Goal: Navigation & Orientation: Find specific page/section

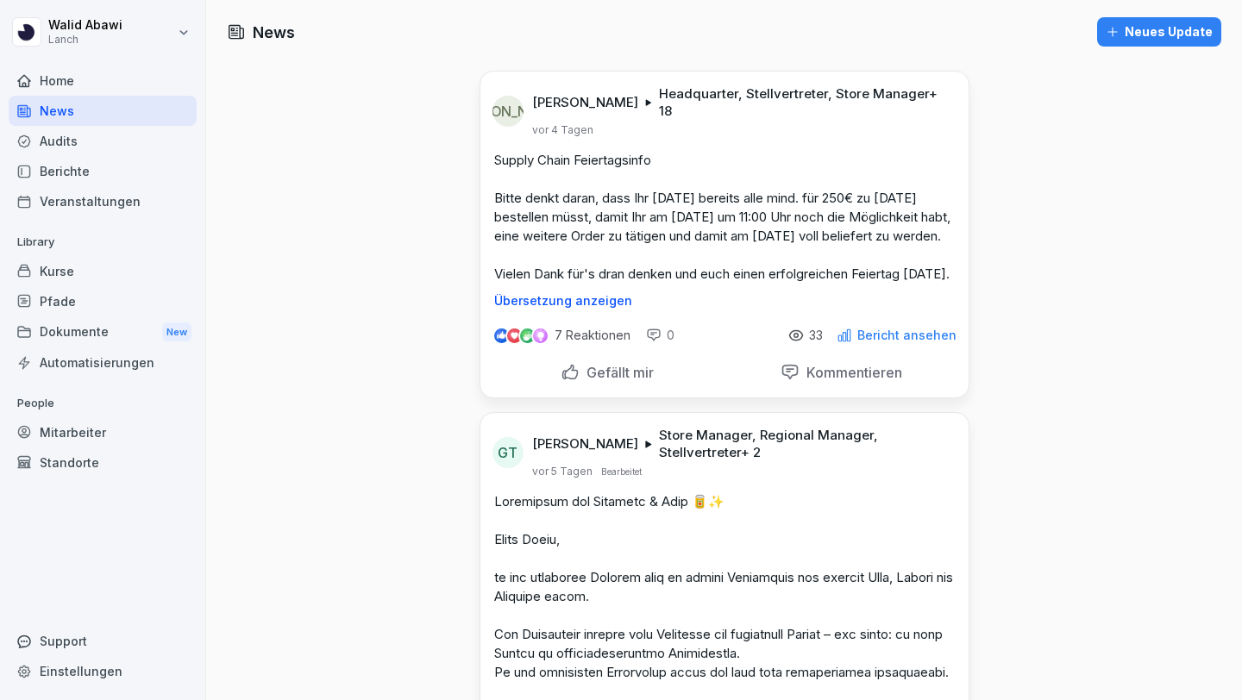
click at [99, 150] on div "Audits" at bounding box center [103, 141] width 188 height 30
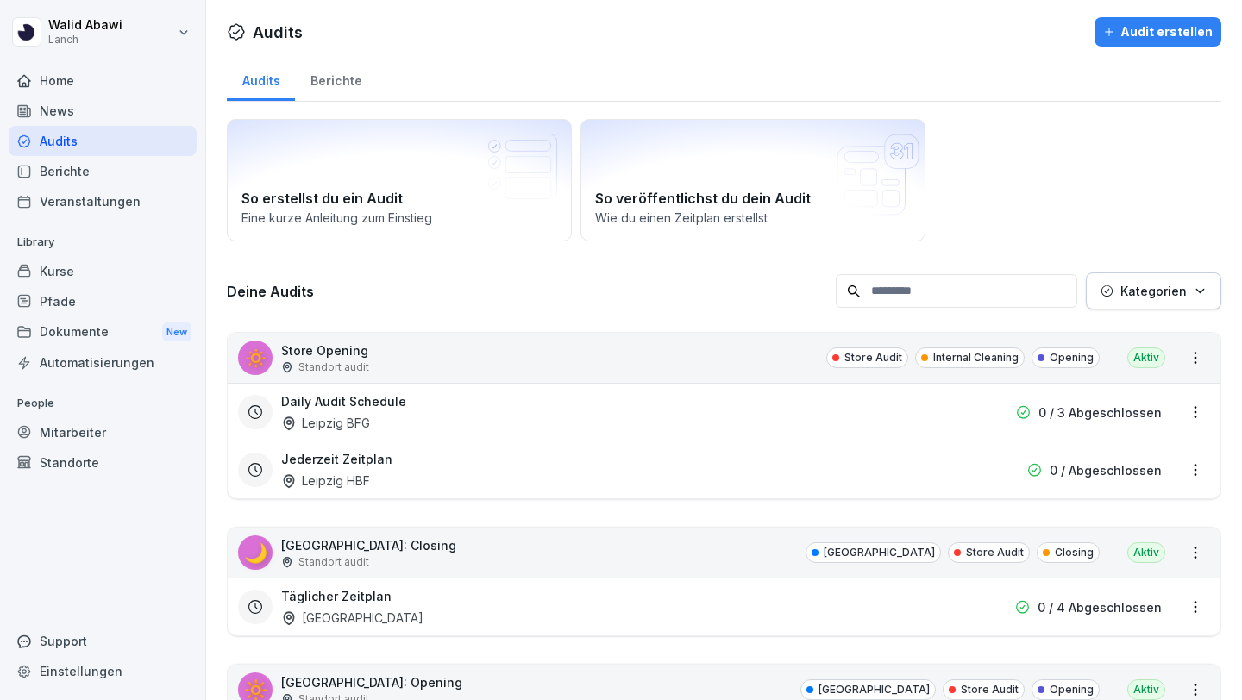
click at [343, 83] on div "Berichte" at bounding box center [336, 79] width 82 height 44
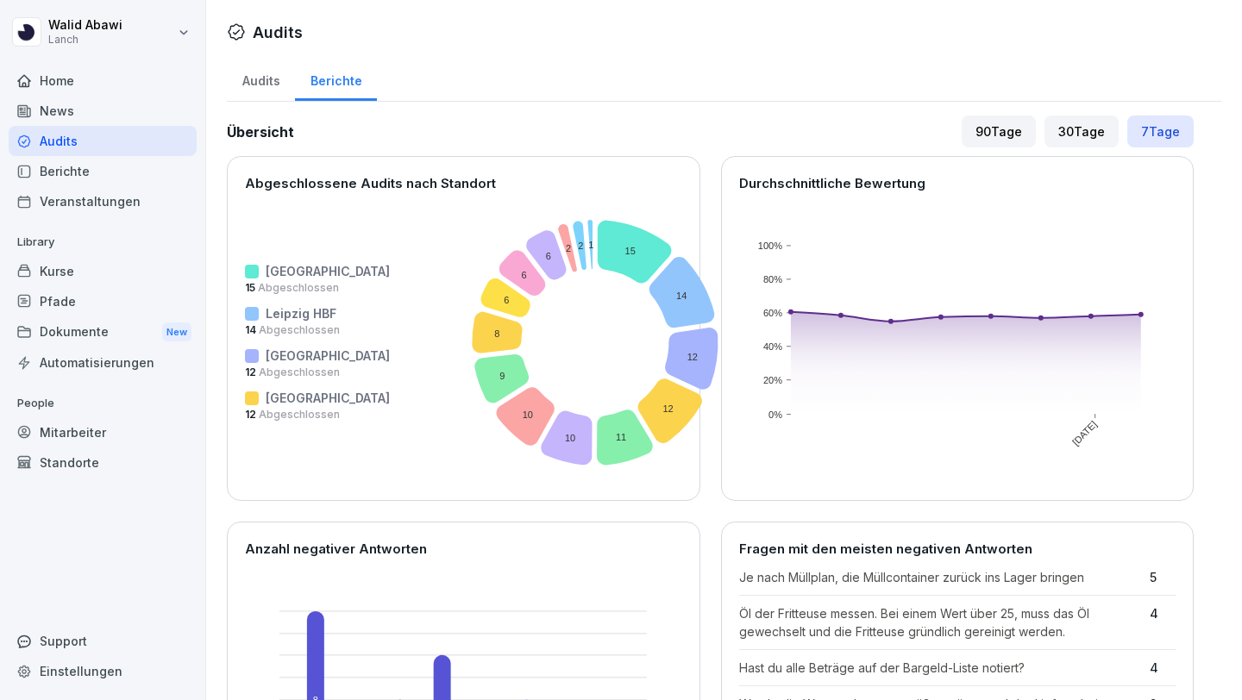
click at [597, 440] on icon at bounding box center [625, 437] width 56 height 55
click at [541, 429] on icon at bounding box center [566, 437] width 51 height 54
click at [474, 373] on icon at bounding box center [501, 378] width 54 height 48
click at [499, 269] on icon at bounding box center [522, 273] width 47 height 46
click at [499, 272] on icon at bounding box center [522, 273] width 47 height 46
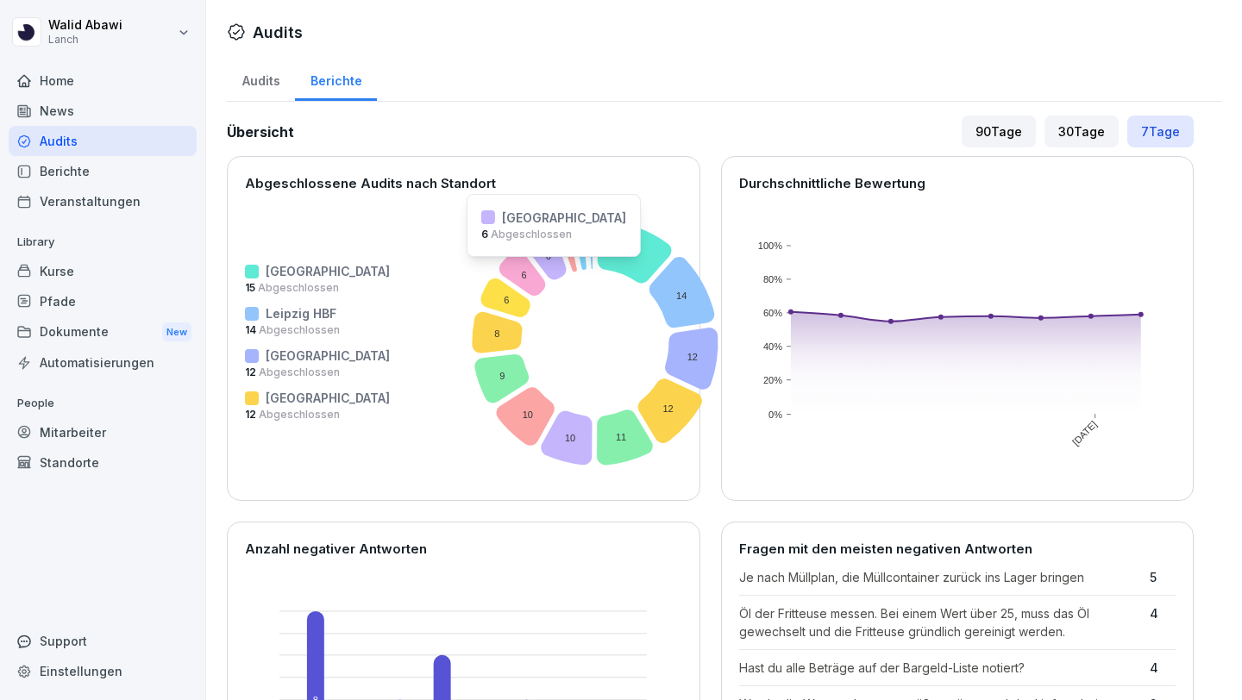
click at [527, 268] on icon at bounding box center [547, 254] width 40 height 49
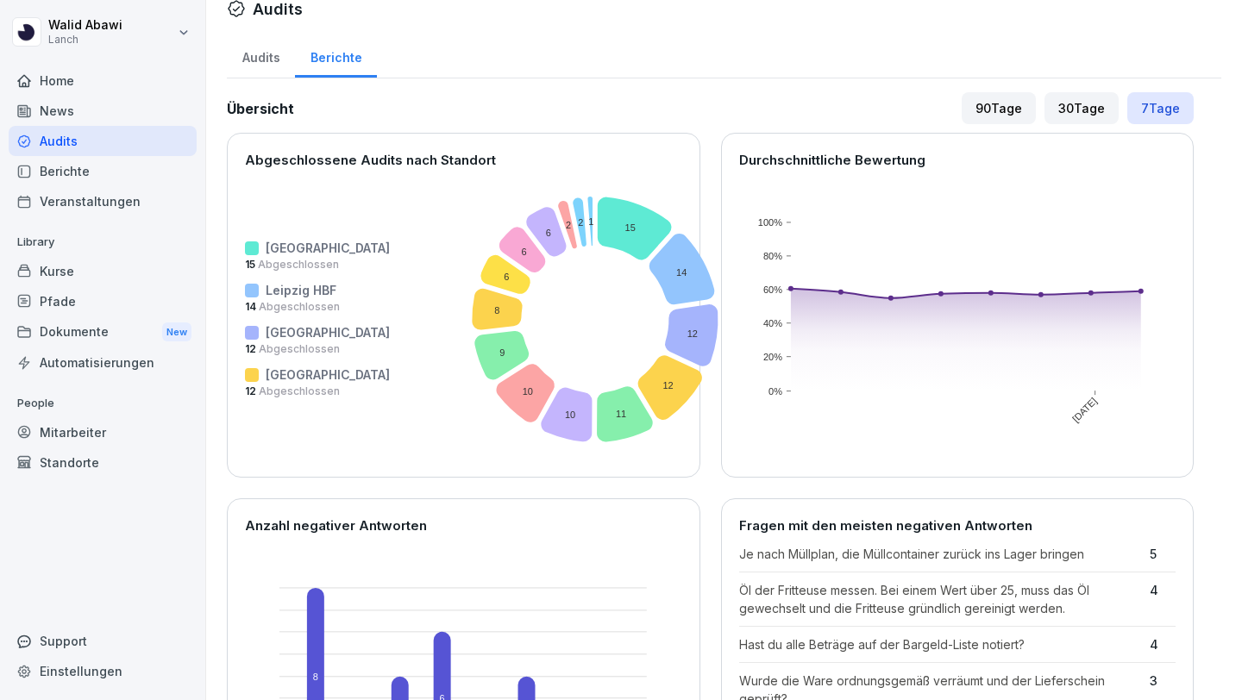
scroll to position [28, 0]
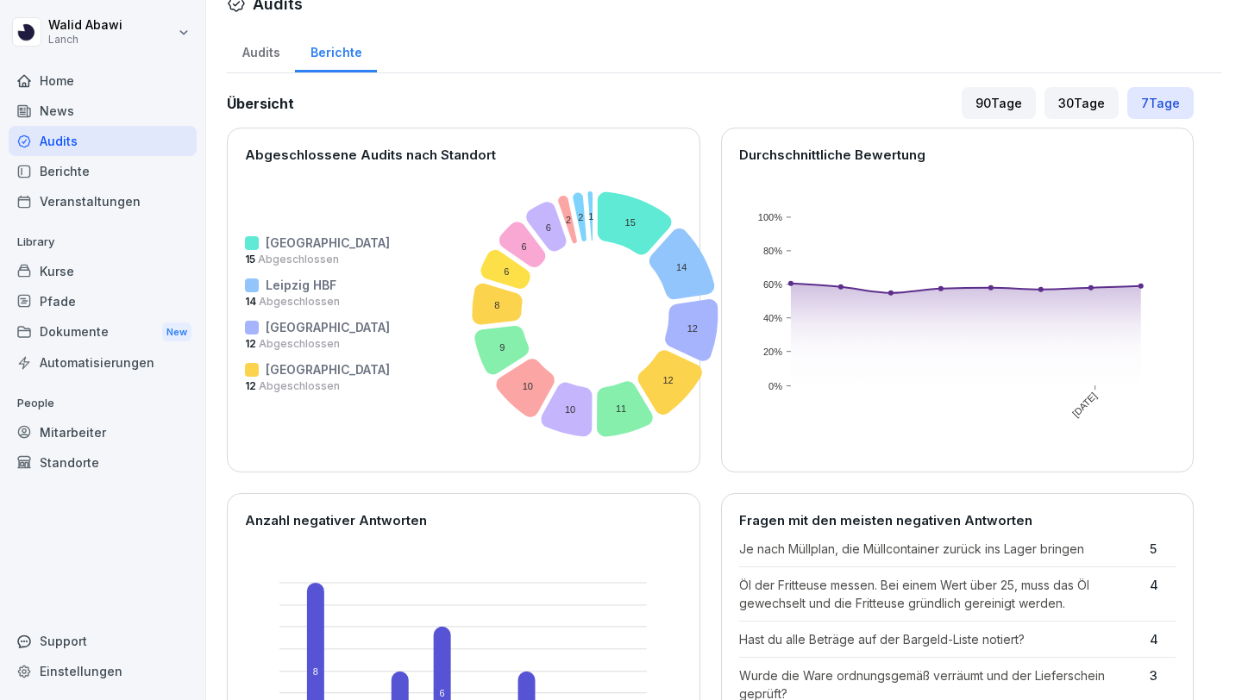
click at [50, 266] on div "Kurse" at bounding box center [103, 271] width 188 height 30
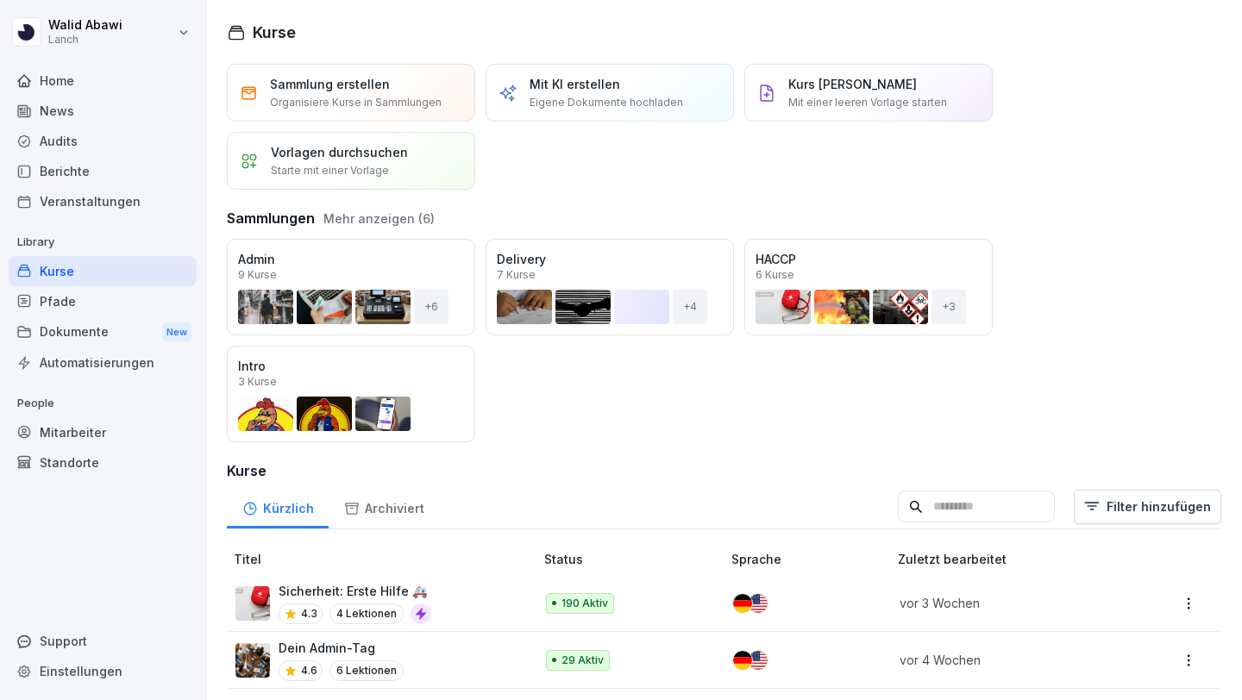
click at [47, 144] on div "Audits" at bounding box center [103, 141] width 188 height 30
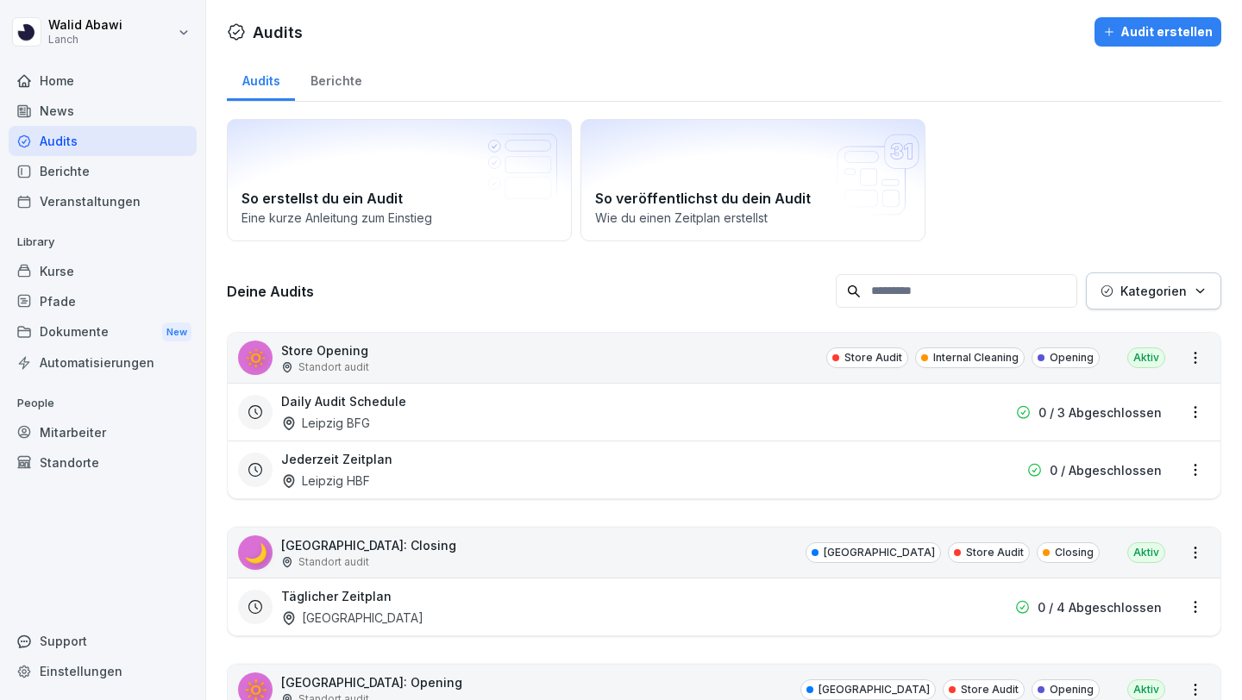
click at [321, 89] on div "Berichte" at bounding box center [336, 79] width 82 height 44
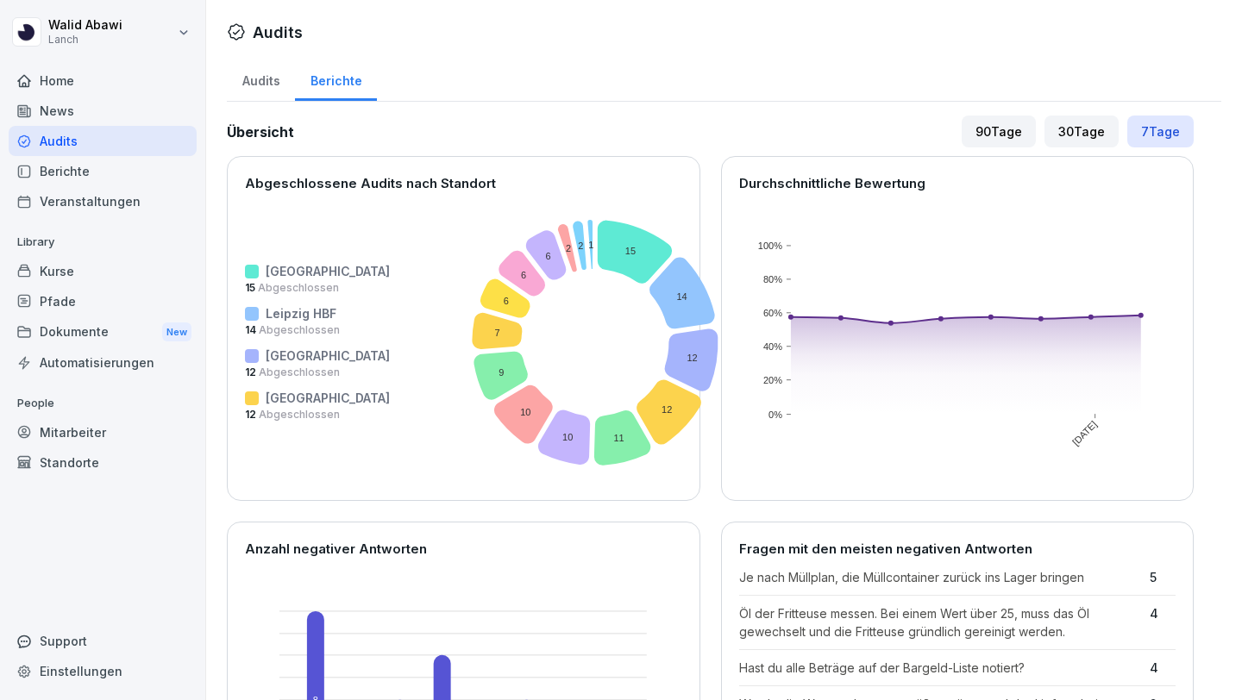
click at [85, 184] on div "Berichte" at bounding box center [103, 171] width 188 height 30
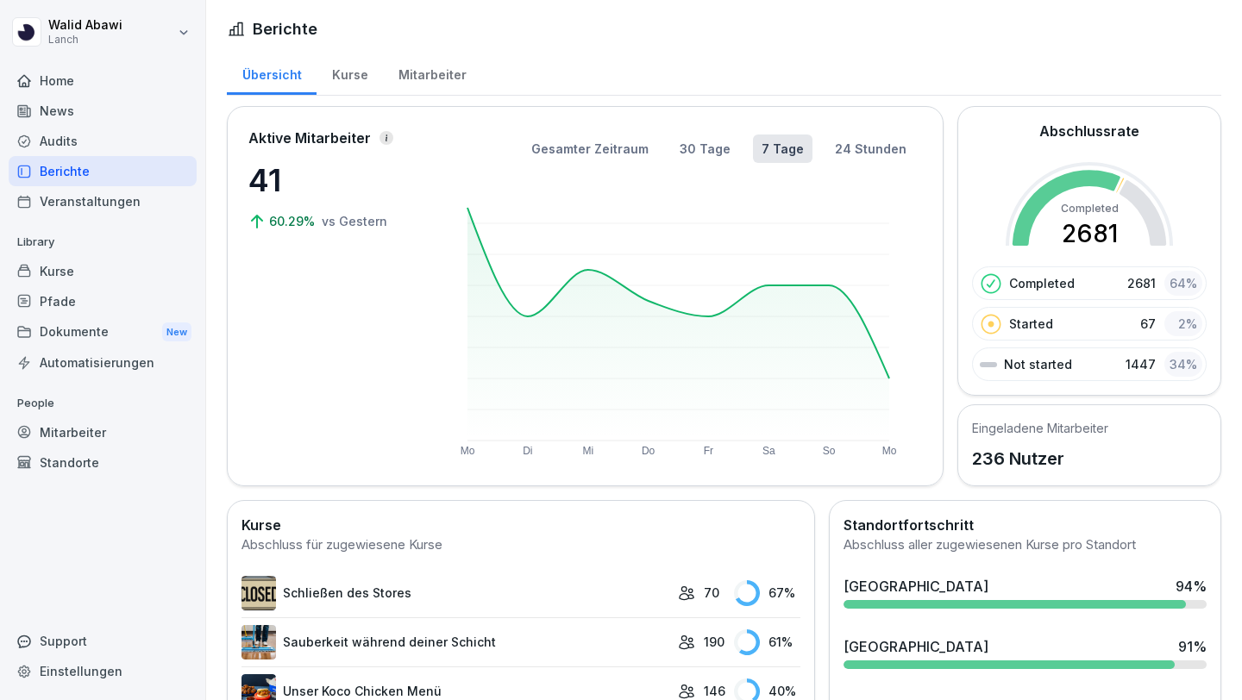
click at [346, 78] on div "Kurse" at bounding box center [349, 73] width 66 height 44
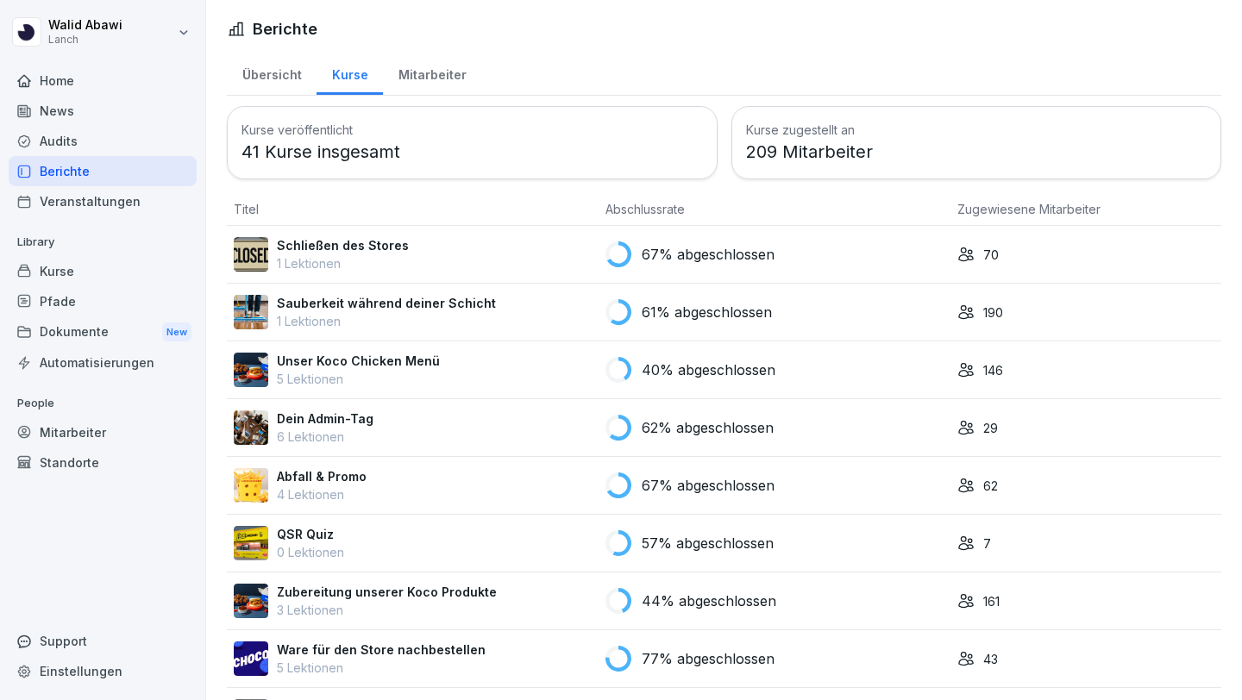
click at [276, 79] on div "Übersicht" at bounding box center [272, 73] width 90 height 44
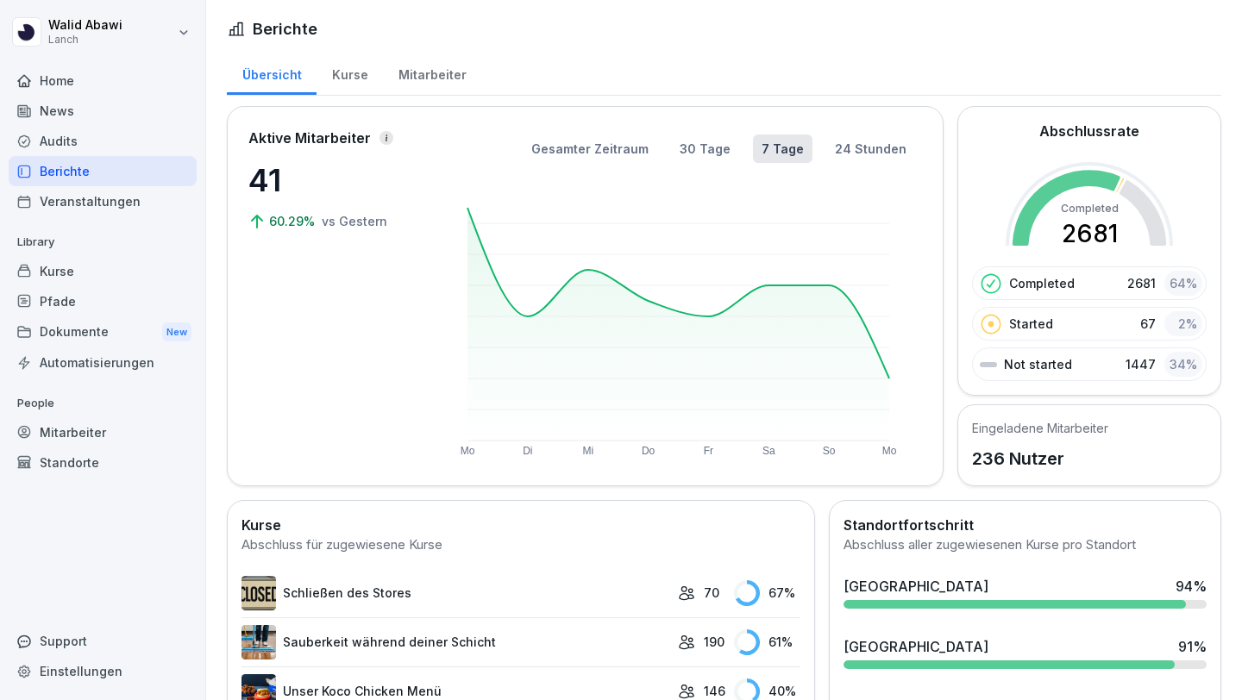
click at [347, 76] on div "Kurse" at bounding box center [349, 73] width 66 height 44
